Goal: Information Seeking & Learning: Learn about a topic

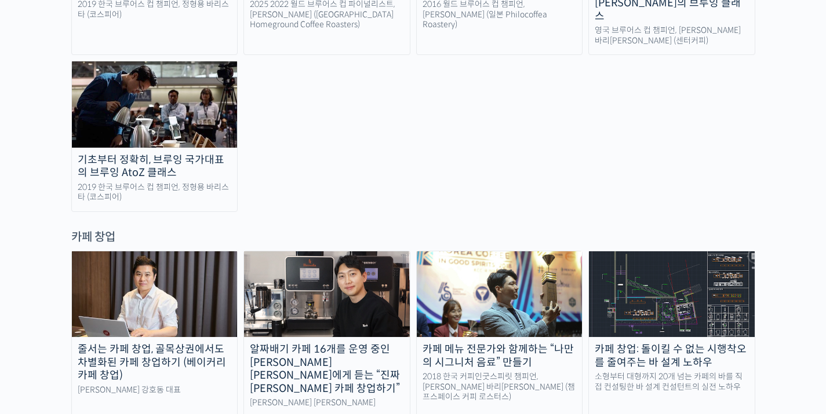
scroll to position [2144, 0]
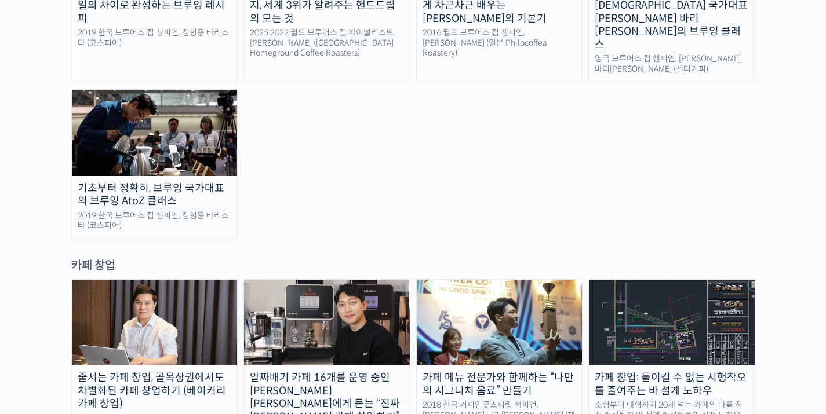
click at [169, 279] on link "줄서는 카페 창업, 골목상권에서도 차별화된 카페 창업하기 (베이커리 카페 창업) 라라브레드 강호동 대표" at bounding box center [154, 362] width 167 height 167
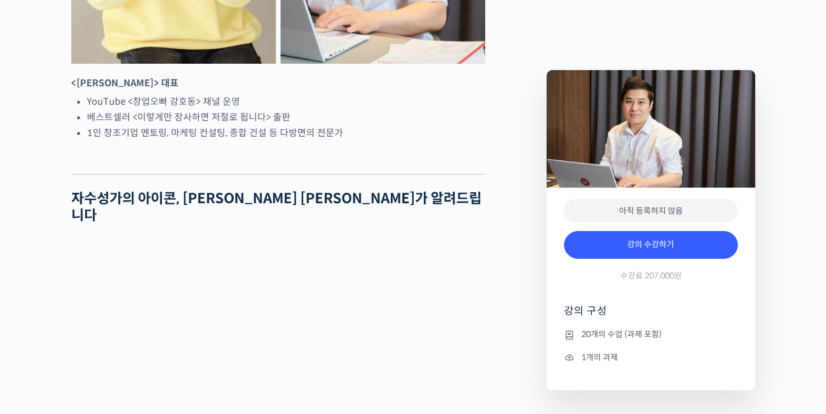
scroll to position [669, 0]
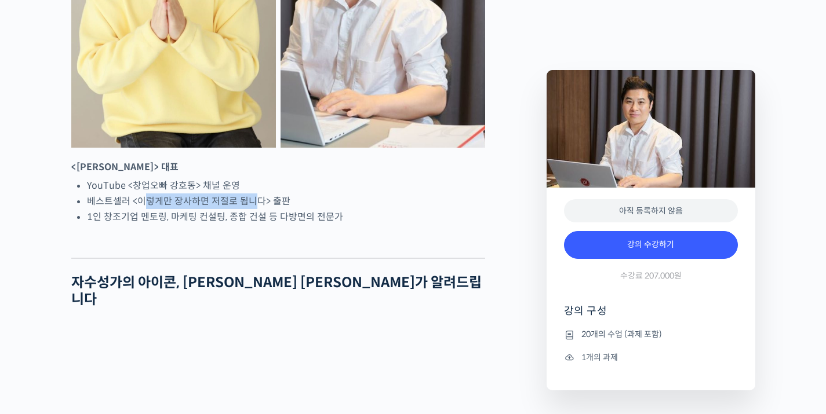
drag, startPoint x: 144, startPoint y: 242, endPoint x: 258, endPoint y: 247, distance: 113.7
click at [257, 209] on li "베스트셀러 <이렇게만 장사하면 저절로 됩니다> 출판" at bounding box center [286, 202] width 398 height 16
click at [259, 209] on li "베스트셀러 <이렇게만 장사하면 저절로 됩니다> 출판" at bounding box center [286, 202] width 398 height 16
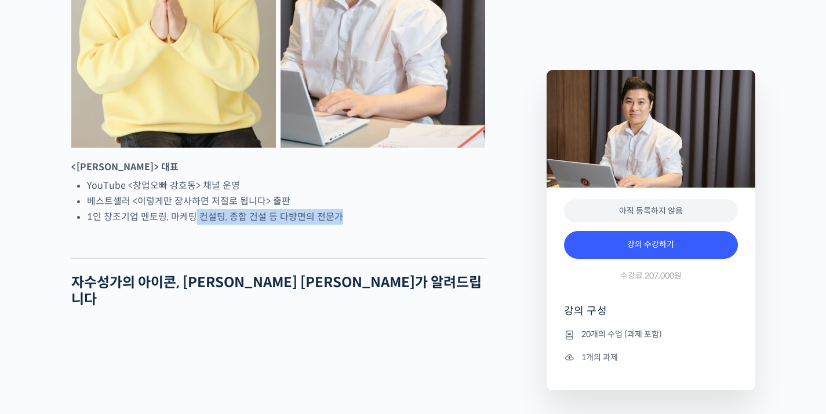
drag, startPoint x: 191, startPoint y: 260, endPoint x: 325, endPoint y: 272, distance: 135.1
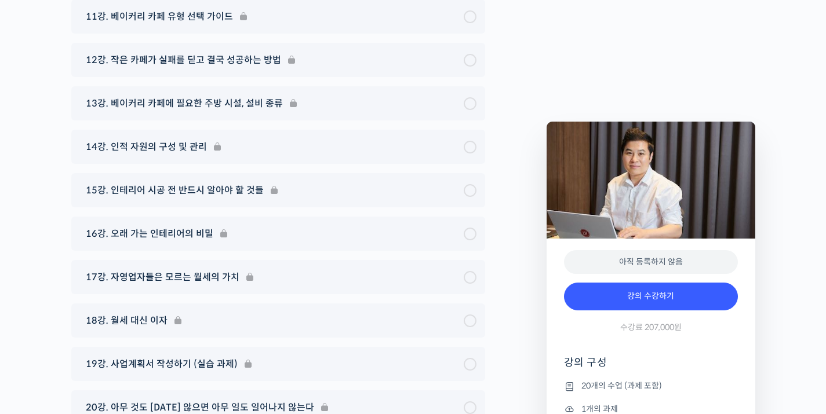
scroll to position [5967, 0]
